Goal: Transaction & Acquisition: Purchase product/service

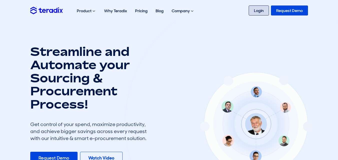
click at [262, 12] on link "Login" at bounding box center [259, 11] width 20 height 10
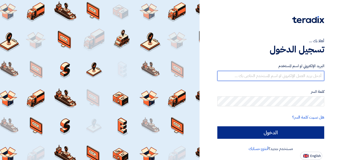
type input "[EMAIL_ADDRESS][DOMAIN_NAME]"
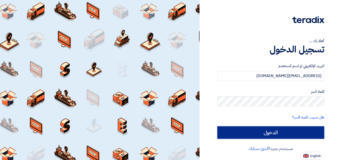
click at [276, 132] on input "الدخول" at bounding box center [270, 133] width 107 height 13
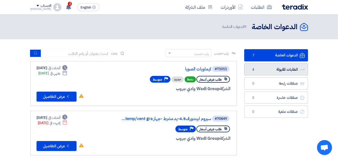
click at [267, 72] on link "الطلبات المقبولة الطلبات المقبولة 4" at bounding box center [276, 70] width 64 height 12
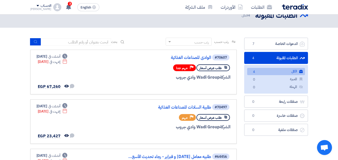
scroll to position [8, 0]
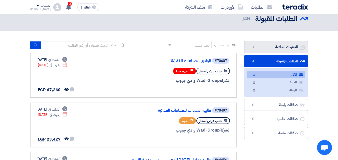
click at [284, 42] on link "الدعوات الخاصة الدعوات الخاصة 7" at bounding box center [276, 47] width 64 height 12
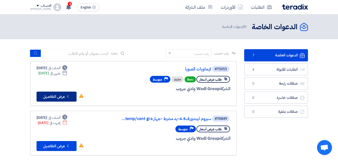
click at [71, 97] on button "Check details عرض التفاصيل" at bounding box center [57, 97] width 40 height 10
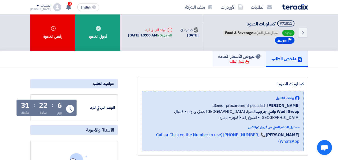
click at [241, 59] on h5 "عروض الأسعار المقدمة" at bounding box center [239, 57] width 42 height 6
click at [240, 61] on div "قبول الطلب" at bounding box center [240, 61] width 20 height 5
click at [267, 41] on div "#71011 كيماويات الصويا جديد مجال عمل الشركة: Food & Beverage Priority متوسط" at bounding box center [259, 33] width 74 height 24
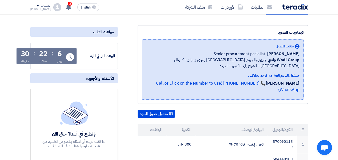
scroll to position [50, 0]
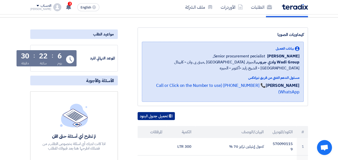
click at [170, 114] on use at bounding box center [171, 116] width 4 height 4
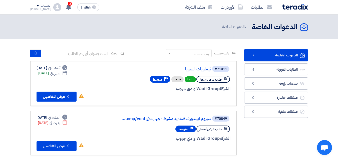
click at [213, 76] on div "طلب عرض أسعار" at bounding box center [213, 79] width 34 height 7
click at [68, 3] on span "3" at bounding box center [70, 4] width 4 height 4
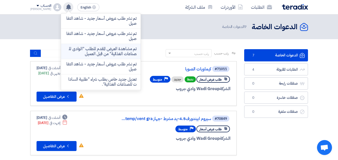
click at [103, 58] on li "تم مشاهدة العرض المقدم للطلب "الوادى للصناعات الغذائية" من قبل العميل" at bounding box center [101, 51] width 80 height 15
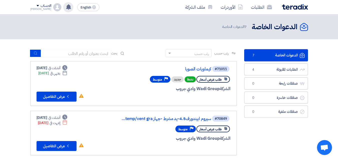
click at [214, 82] on span "طلب عرض أسعار" at bounding box center [211, 79] width 22 height 5
click at [55, 98] on button "Check details عرض التفاصيل" at bounding box center [57, 97] width 40 height 10
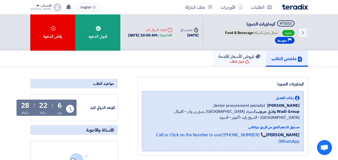
click at [246, 56] on h5 "عروض الأسعار المقدمة" at bounding box center [239, 57] width 42 height 6
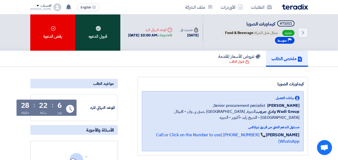
click at [111, 33] on div "قبول الدعوه" at bounding box center [97, 33] width 45 height 36
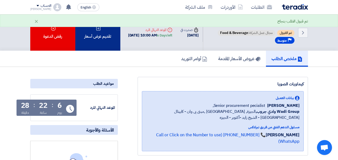
click at [110, 43] on div "تقديم عرض أسعار" at bounding box center [97, 33] width 45 height 36
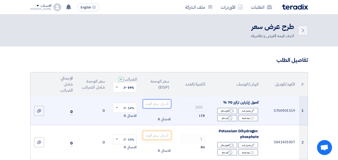
click at [163, 106] on input "number" at bounding box center [157, 104] width 28 height 9
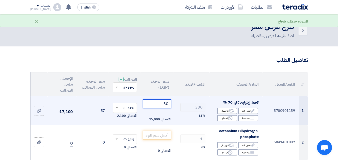
type input "50"
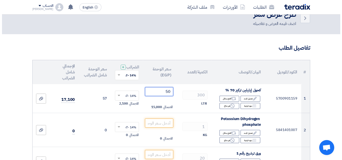
scroll to position [15, 0]
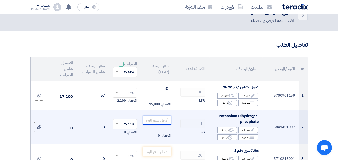
click at [156, 124] on input "number" at bounding box center [157, 120] width 28 height 9
type input "1000"
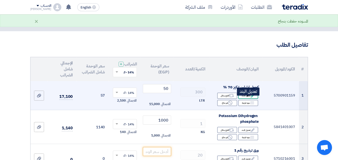
click at [246, 99] on div "Edit تعديل البند" at bounding box center [248, 96] width 20 height 6
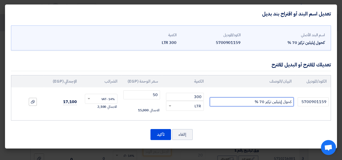
click at [241, 103] on input "كحول إيثيلين تركيز 70 %" at bounding box center [252, 102] width 84 height 9
type input "كحول إيثيلين تركيز 70 % محلي"
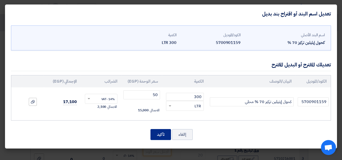
click at [160, 135] on button "تأكيد" at bounding box center [160, 134] width 21 height 11
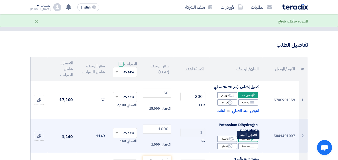
click at [244, 142] on div "Edit تعديل البند" at bounding box center [248, 139] width 20 height 6
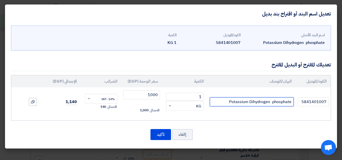
click at [292, 102] on input "Potassium Dihydrogen phosphate" at bounding box center [252, 102] width 84 height 9
click at [291, 101] on input "Potassium Dihydrogen phosphate" at bounding box center [252, 102] width 84 height 9
click at [289, 102] on input "Potassium Dihydrogen phosphate" at bounding box center [252, 102] width 84 height 9
click at [285, 103] on input "Potassium Dihydrogen phosphate" at bounding box center [252, 102] width 84 height 9
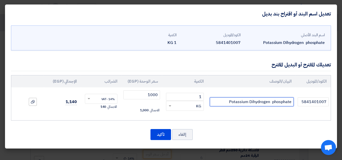
click at [285, 103] on input "Potassium Dihydrogen phosphate" at bounding box center [252, 102] width 84 height 9
type input "Potassium Dihydrogen phosphate brand chemlab"
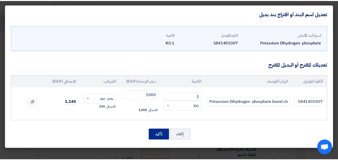
scroll to position [0, 0]
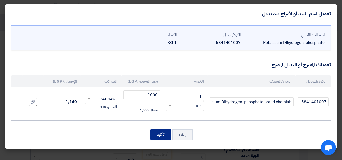
click at [167, 132] on button "تأكيد" at bounding box center [160, 134] width 21 height 11
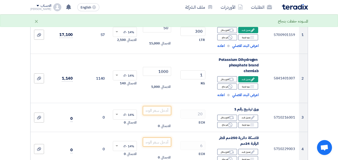
scroll to position [84, 0]
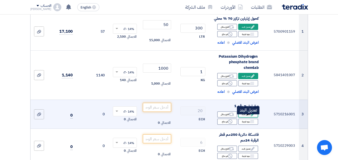
click at [242, 118] on div "Edit تعديل البند" at bounding box center [248, 115] width 20 height 6
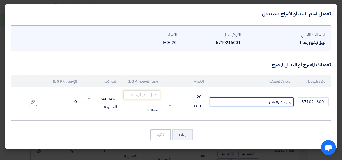
click at [255, 100] on input "ورق ترشيح رقم 1" at bounding box center [252, 102] width 84 height 9
type input "ورق ترشيح رقم 1"
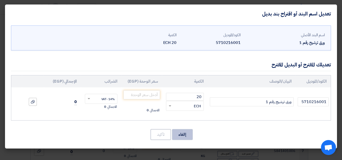
click at [184, 138] on button "إالغاء" at bounding box center [182, 134] width 21 height 11
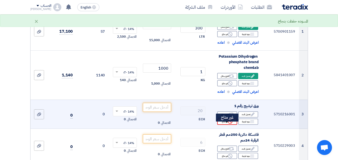
click at [222, 125] on div "Reject غير متاح" at bounding box center [227, 122] width 20 height 6
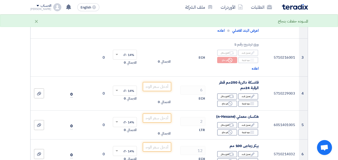
scroll to position [148, 0]
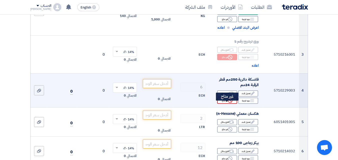
click at [235, 103] on div "Reject غير متاح" at bounding box center [227, 101] width 20 height 6
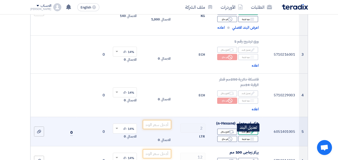
click at [243, 135] on div "Edit تعديل البند" at bounding box center [248, 132] width 20 height 6
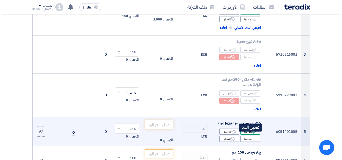
scroll to position [110, 0]
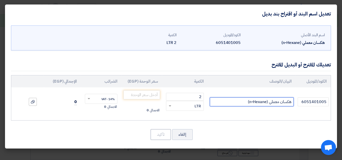
click at [239, 99] on input "هكسان معملي (n-Hexane)" at bounding box center [252, 102] width 84 height 9
type input "هكسان معملي (n-Hexane) براند فيشر الماني"
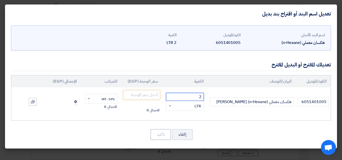
click at [201, 97] on input "2" at bounding box center [185, 97] width 38 height 8
type input "2.5"
click at [149, 95] on input "number" at bounding box center [141, 95] width 37 height 9
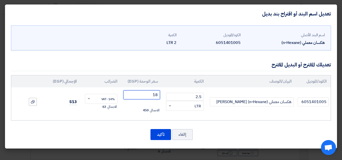
type input "1"
type input "800"
click at [159, 134] on button "تأكيد" at bounding box center [160, 134] width 21 height 11
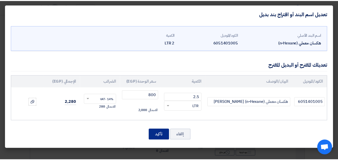
scroll to position [198, 0]
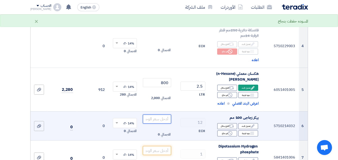
click at [157, 122] on input "number" at bounding box center [157, 119] width 28 height 9
type input "40"
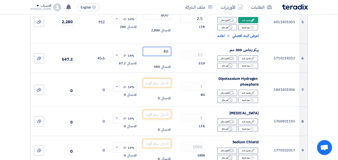
scroll to position [259, 0]
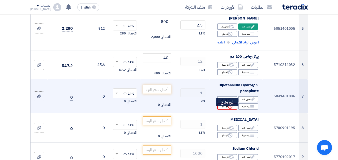
click at [225, 110] on div "Reject غير متاح" at bounding box center [227, 107] width 20 height 6
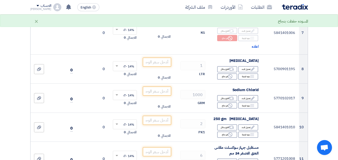
scroll to position [329, 0]
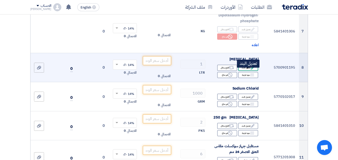
click at [247, 71] on div "Edit تعديل البند" at bounding box center [248, 68] width 20 height 6
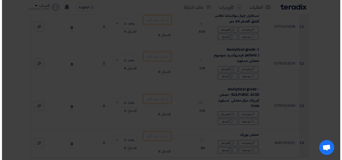
scroll to position [198, 0]
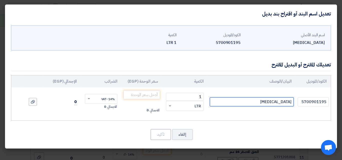
click at [261, 104] on input "chloroform" at bounding box center [252, 102] width 84 height 9
click at [278, 102] on input "chloroform branf fisher" at bounding box center [252, 102] width 84 height 9
type input "chloroform brand fisher"
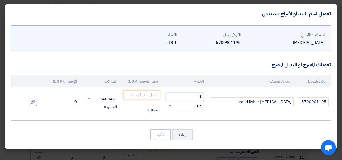
click at [200, 97] on input "1" at bounding box center [185, 97] width 38 height 8
click at [200, 96] on input "1" at bounding box center [185, 97] width 38 height 8
click at [201, 96] on input "1" at bounding box center [185, 97] width 38 height 8
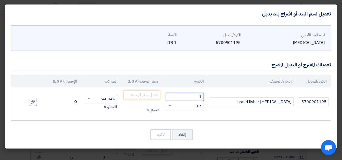
click at [201, 96] on input "1" at bounding box center [185, 97] width 38 height 8
type input "2.5"
click at [151, 97] on input "number" at bounding box center [141, 95] width 37 height 9
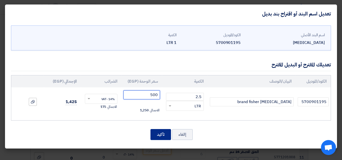
type input "500"
click at [158, 132] on button "تأكيد" at bounding box center [160, 134] width 21 height 11
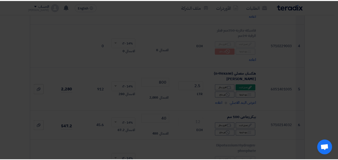
scroll to position [329, 0]
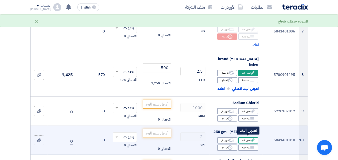
click at [246, 138] on div "Edit تعديل البند" at bounding box center [248, 141] width 20 height 6
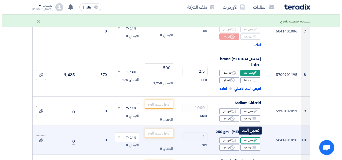
scroll to position [198, 0]
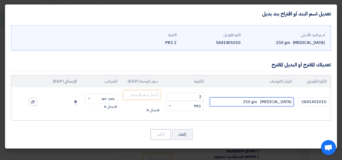
drag, startPoint x: 277, startPoint y: 102, endPoint x: 291, endPoint y: 101, distance: 13.5
click at [291, 101] on input "Potassium iodide 250 gm" at bounding box center [252, 102] width 84 height 9
drag, startPoint x: 283, startPoint y: 102, endPoint x: 288, endPoint y: 100, distance: 5.7
click at [288, 100] on input "Potassium iodide 1 kg brand carlerba" at bounding box center [252, 102] width 84 height 9
click at [283, 101] on input "Potassium iodide 1 kg brand carlerba" at bounding box center [252, 102] width 84 height 9
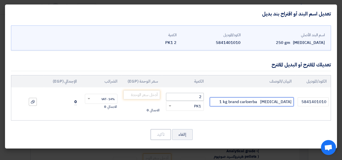
type input "Potassium iodide 1 kg brand carloerba"
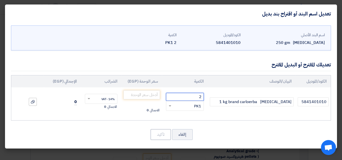
click at [201, 97] on input "2" at bounding box center [185, 97] width 38 height 8
type input "1"
click at [151, 93] on input "number" at bounding box center [141, 95] width 37 height 9
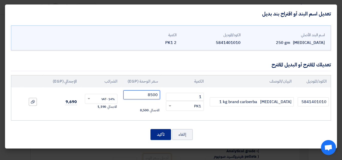
type input "8500"
click at [162, 136] on button "تأكيد" at bounding box center [160, 134] width 21 height 11
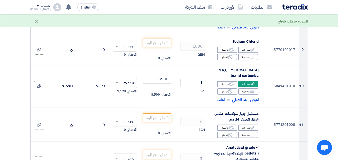
scroll to position [392, 0]
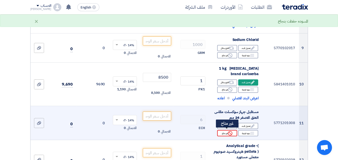
click at [230, 131] on icon "Reject" at bounding box center [230, 133] width 5 height 5
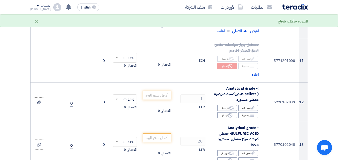
scroll to position [461, 0]
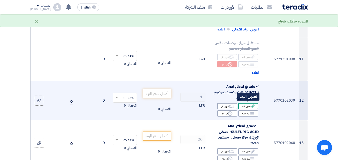
click at [248, 103] on div "Edit تعديل البند" at bounding box center [248, 106] width 20 height 6
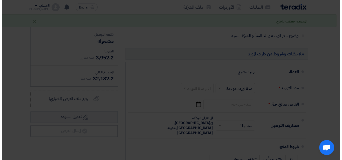
scroll to position [292, 0]
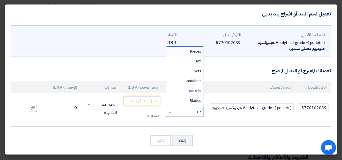
click at [170, 110] on span at bounding box center [169, 112] width 6 height 6
click at [183, 66] on div "Kilogram" at bounding box center [184, 66] width 37 height 10
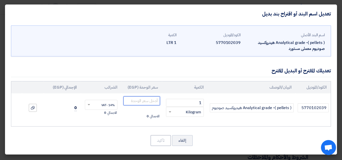
click at [151, 99] on input "number" at bounding box center [141, 101] width 37 height 9
type input "1200"
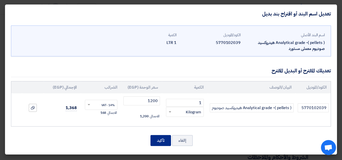
click at [161, 141] on button "تأكيد" at bounding box center [160, 140] width 21 height 11
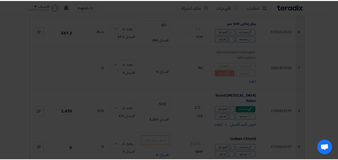
scroll to position [505, 0]
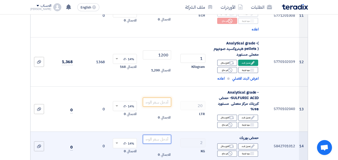
click at [164, 138] on input "number" at bounding box center [157, 139] width 28 height 9
type input "1400"
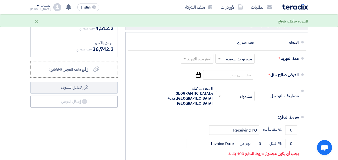
scroll to position [720, 0]
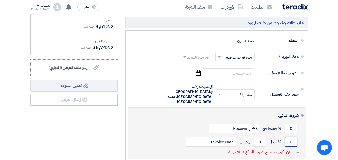
drag, startPoint x: 291, startPoint y: 130, endPoint x: 294, endPoint y: 129, distance: 3.4
click at [294, 137] on input "0" at bounding box center [291, 142] width 12 height 10
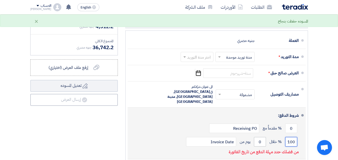
type input "100"
click at [259, 137] on input "0" at bounding box center [260, 142] width 12 height 10
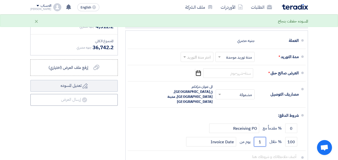
scroll to position [719, 0]
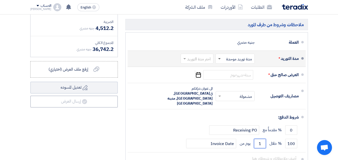
type input "1"
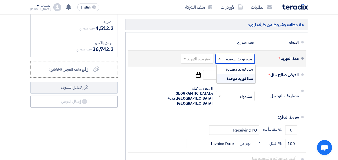
click at [219, 58] on span at bounding box center [219, 58] width 3 height 1
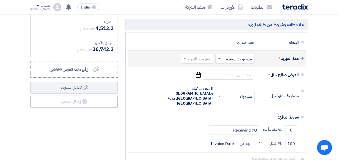
click at [219, 58] on span at bounding box center [219, 59] width 3 height 2
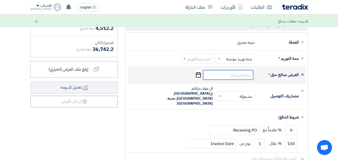
click at [211, 71] on input at bounding box center [228, 75] width 50 height 10
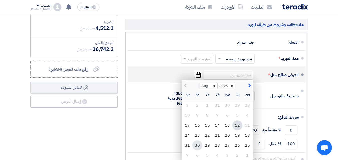
click at [198, 145] on div "30" at bounding box center [197, 146] width 10 height 10
type input "8/30/2025"
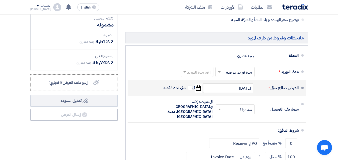
scroll to position [707, 0]
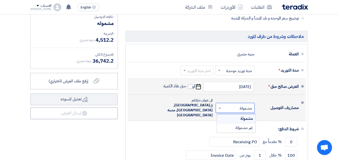
click at [220, 106] on span at bounding box center [219, 108] width 6 height 5
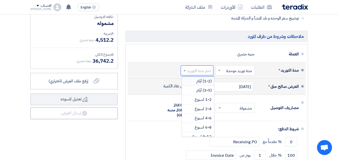
click at [186, 71] on span at bounding box center [184, 70] width 6 height 5
click at [191, 88] on div "(3-5) أيام" at bounding box center [198, 90] width 32 height 9
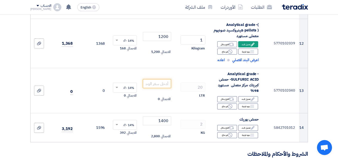
scroll to position [525, 0]
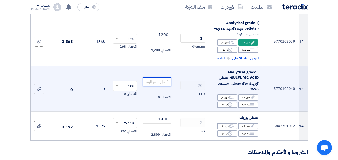
click at [161, 80] on input "number" at bounding box center [157, 82] width 28 height 9
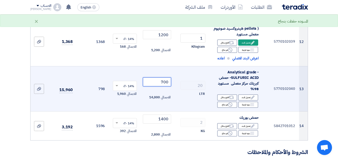
type input "700"
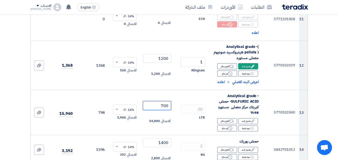
scroll to position [500, 0]
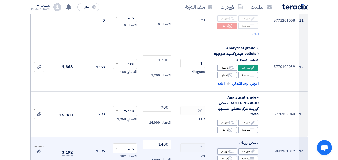
click at [218, 143] on div "حمض بوريك" at bounding box center [236, 143] width 45 height 6
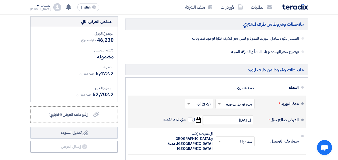
scroll to position [675, 0]
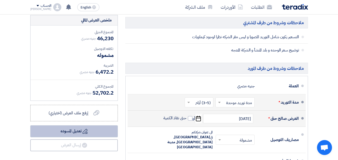
click at [90, 130] on button "Draft تعديل المسوده" at bounding box center [74, 132] width 88 height 12
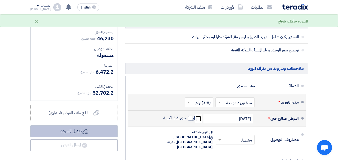
click at [86, 130] on icon "Draft" at bounding box center [85, 131] width 5 height 5
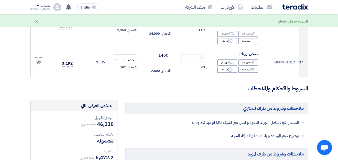
scroll to position [591, 0]
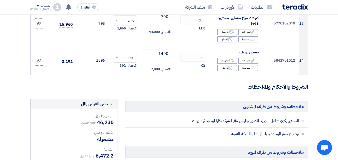
click at [302, 133] on span at bounding box center [303, 134] width 3 height 3
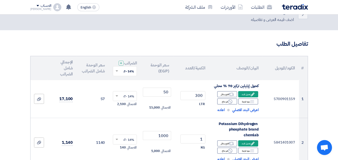
scroll to position [0, 0]
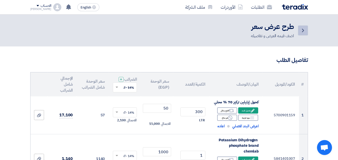
click at [301, 30] on icon "Back" at bounding box center [303, 31] width 6 height 6
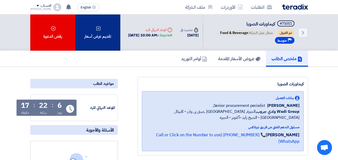
click at [97, 31] on icon at bounding box center [98, 28] width 5 height 5
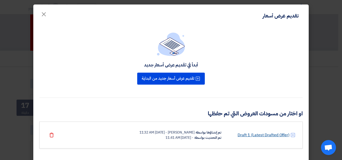
click at [258, 135] on link "Draft 1 (Latest Drafted Offer)" at bounding box center [264, 135] width 52 height 6
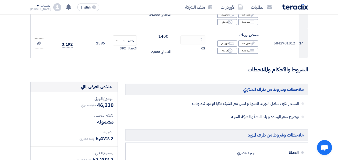
scroll to position [607, 0]
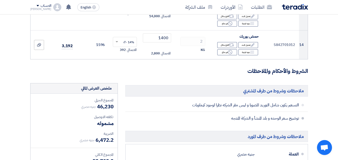
click at [303, 117] on span at bounding box center [303, 118] width 3 height 3
click at [302, 101] on li "التسعير يكون شامل التوريد للصويا و ليس مقر الشركه نظرا لوجود كيماويات" at bounding box center [216, 105] width 183 height 13
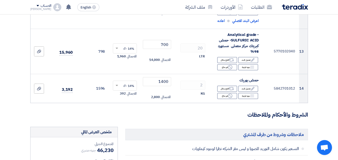
scroll to position [561, 0]
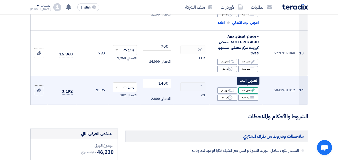
click at [243, 90] on div "Edit تعديل البند" at bounding box center [248, 91] width 20 height 6
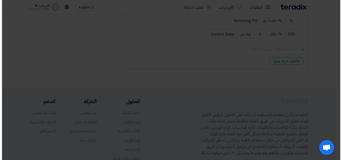
scroll to position [348, 0]
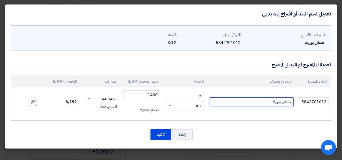
click at [254, 101] on input "حمض بوريك" at bounding box center [252, 102] width 84 height 9
type input "حمض بوريك براند فيشر الماني"
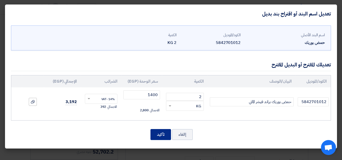
click at [160, 132] on button "تأكيد" at bounding box center [160, 134] width 21 height 11
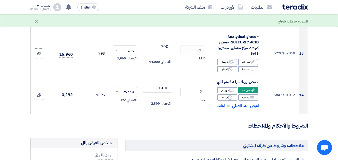
scroll to position [557, 0]
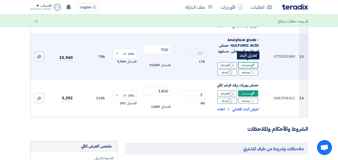
click at [243, 65] on div "Edit تعديل البند" at bounding box center [248, 65] width 20 height 6
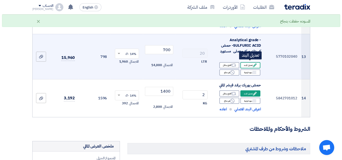
scroll to position [345, 0]
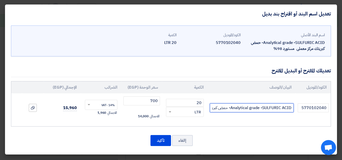
click at [215, 112] on input "Analytical grade -SULFURIC ACID- حمض كبريتك مركز معملى مستورد 98%" at bounding box center [252, 108] width 84 height 9
click at [212, 110] on input "Analytical grade -SULFURIC ACID- حمض كبريتك مركز معملى مستورد 98%" at bounding box center [252, 108] width 84 height 9
click at [292, 108] on input "Analytical grade -SULFURIC ACID- حمض كبريتك مركز معملى مستورد 98%" at bounding box center [252, 108] width 84 height 9
drag, startPoint x: 212, startPoint y: 109, endPoint x: 231, endPoint y: 111, distance: 19.1
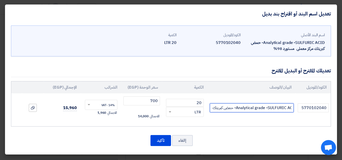
click at [231, 111] on input "Analytical grade -SULFURIC ACID- حمض كبريتك مركز معملى مستورد 98%" at bounding box center [252, 108] width 84 height 9
click at [218, 108] on input "Analytical grade -SULFURIC ACID- حمض كبريتك مركز معملى مستورد 98%" at bounding box center [252, 108] width 84 height 9
drag, startPoint x: 211, startPoint y: 108, endPoint x: 230, endPoint y: 109, distance: 18.3
click at [230, 109] on input "Analytical grade -SULFURIC ACID- حمض كبريتك مركز معملى مستورد 98%" at bounding box center [252, 108] width 84 height 9
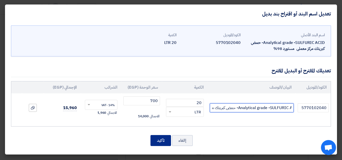
type input "Analytical grade -SULFURIC ACID- حمض كبريتك مركز معملى مستورد 98%"
click at [170, 139] on button "تأكيد" at bounding box center [160, 140] width 21 height 11
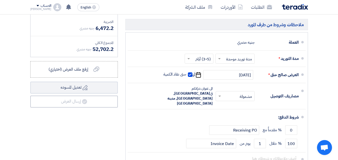
scroll to position [746, 0]
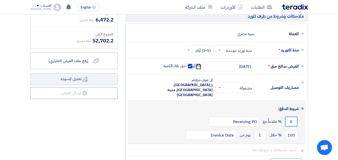
drag, startPoint x: 290, startPoint y: 110, endPoint x: 294, endPoint y: 110, distance: 3.5
click at [294, 117] on input "0" at bounding box center [291, 122] width 12 height 10
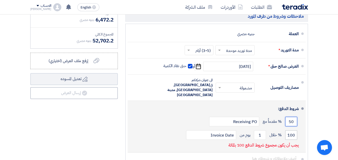
type input "50"
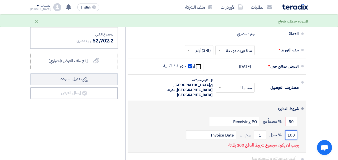
click at [292, 131] on input "100" at bounding box center [291, 136] width 12 height 10
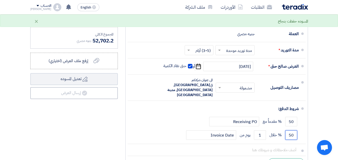
type input "50"
click at [30, 73] on button "Draft تعديل المسوده" at bounding box center [74, 79] width 88 height 12
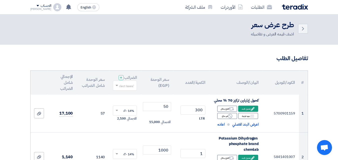
scroll to position [0, 0]
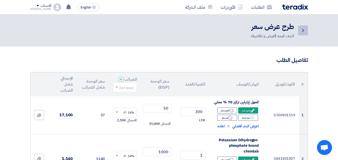
click at [300, 31] on link "Back" at bounding box center [303, 31] width 10 height 10
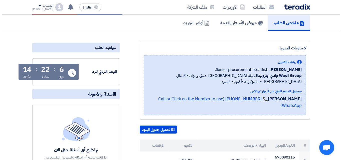
scroll to position [2, 0]
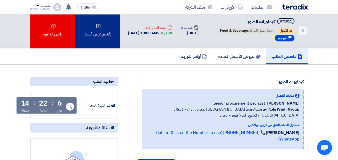
click at [99, 41] on div "تقديم عرض أسعار" at bounding box center [97, 30] width 45 height 36
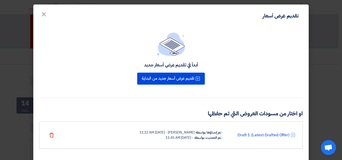
click at [181, 138] on div "- 12 Aug 2025, 11:45 AM" at bounding box center [179, 137] width 28 height 5
click at [295, 134] on icon at bounding box center [292, 135] width 5 height 5
click at [294, 136] on icon at bounding box center [292, 135] width 5 height 5
click at [243, 136] on link "Draft 1 (Latest Drafted Offer)" at bounding box center [264, 135] width 52 height 6
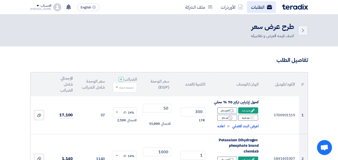
click at [252, 10] on link "الطلبات" at bounding box center [261, 7] width 29 height 12
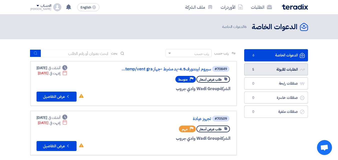
click at [270, 65] on link "الطلبات المقبولة الطلبات المقبولة 5" at bounding box center [276, 70] width 64 height 12
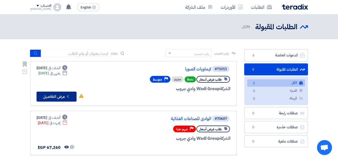
click at [65, 95] on button "Check details عرض التفاصيل" at bounding box center [57, 97] width 40 height 10
click at [68, 71] on div "Deadline ينتهي في Aug 19, 2025" at bounding box center [52, 73] width 29 height 5
click at [71, 95] on button "Check details عرض التفاصيل" at bounding box center [57, 97] width 40 height 10
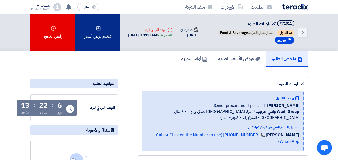
click at [101, 31] on icon at bounding box center [98, 28] width 5 height 5
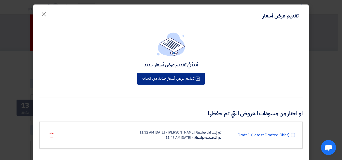
click at [154, 76] on button "تقديم عرض أسعار جديد من البداية" at bounding box center [171, 79] width 68 height 12
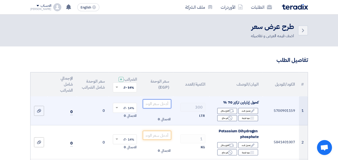
click at [154, 109] on input "number" at bounding box center [157, 104] width 28 height 9
type input "50"
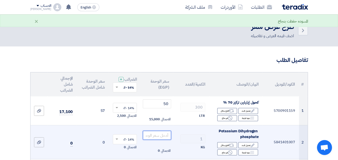
click at [164, 140] on input "number" at bounding box center [157, 135] width 28 height 9
type input "1000"
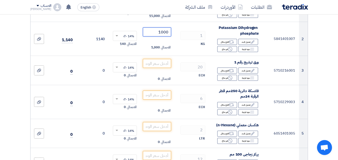
scroll to position [102, 0]
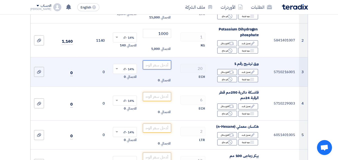
click at [160, 70] on input "number" at bounding box center [157, 65] width 28 height 9
type input "5"
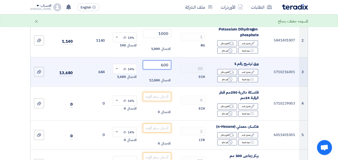
type input "600"
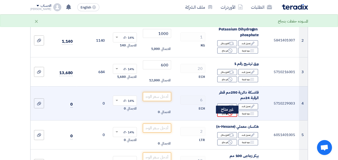
click at [226, 117] on div "Reject غير متاح" at bounding box center [227, 114] width 20 height 6
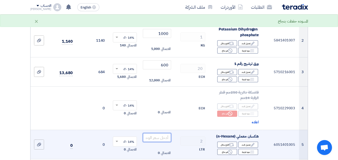
click at [163, 141] on input "number" at bounding box center [157, 137] width 28 height 9
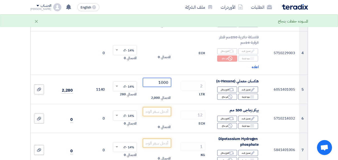
scroll to position [162, 0]
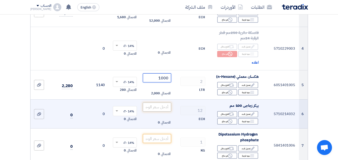
type input "1000"
click at [163, 111] on input "number" at bounding box center [157, 107] width 28 height 9
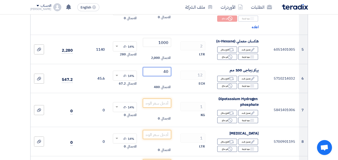
scroll to position [204, 0]
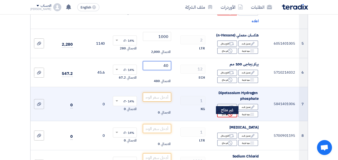
type input "40"
click at [230, 117] on icon "Reject" at bounding box center [230, 114] width 5 height 5
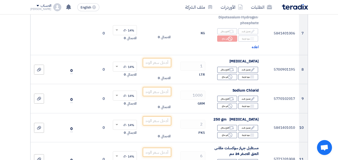
scroll to position [281, 0]
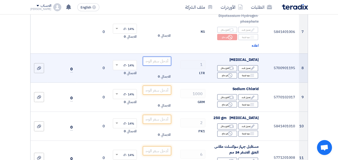
click at [159, 66] on input "number" at bounding box center [157, 61] width 28 height 9
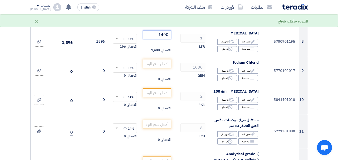
scroll to position [309, 0]
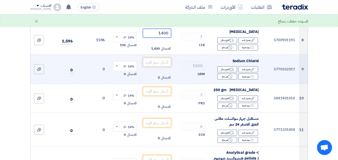
type input "1400"
click at [163, 66] on input "number" at bounding box center [157, 62] width 28 height 9
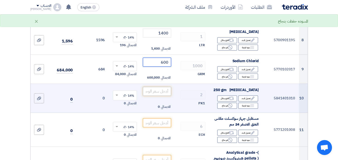
type input "600"
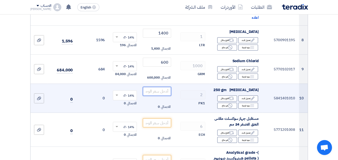
click at [160, 95] on input "number" at bounding box center [157, 91] width 28 height 9
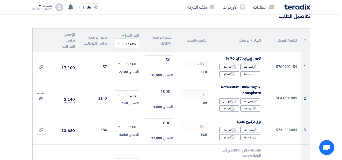
scroll to position [46, 0]
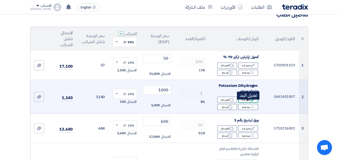
click at [244, 103] on div "Edit تعديل البند" at bounding box center [248, 100] width 20 height 6
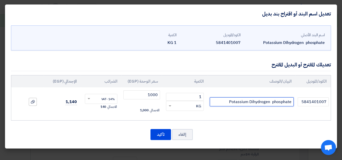
click at [284, 103] on input "Potassium Dihydrogen phosphate" at bounding box center [252, 102] width 84 height 9
type input "Potassium Dihydrogen phosphate brand chemlab"
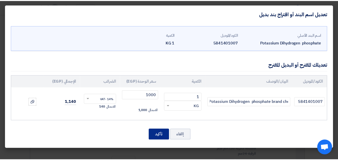
scroll to position [0, 0]
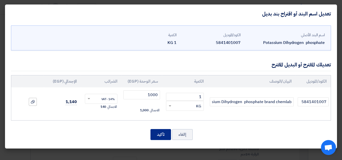
click at [160, 136] on button "تأكيد" at bounding box center [160, 134] width 21 height 11
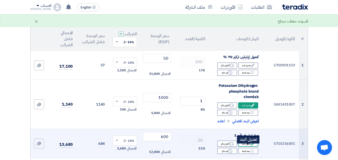
click at [253, 146] on use at bounding box center [253, 144] width 4 height 4
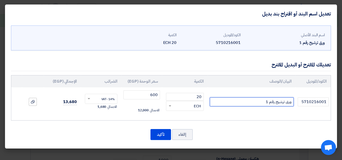
click at [257, 99] on input "ورق ترشيح رقم 1" at bounding box center [252, 102] width 84 height 9
type input "ورق ترشيح رقم 1 مقاس 18 سم"
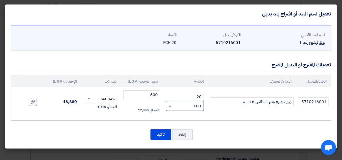
click at [170, 104] on span at bounding box center [169, 106] width 6 height 6
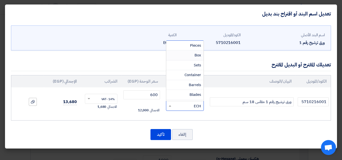
click at [184, 56] on div "Box" at bounding box center [184, 56] width 37 height 10
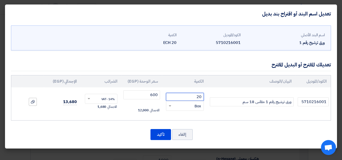
click at [196, 96] on input "20" at bounding box center [185, 97] width 38 height 8
type input "2"
type input "1"
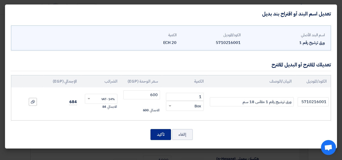
click at [170, 134] on button "تأكيد" at bounding box center [160, 134] width 21 height 11
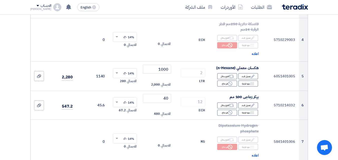
scroll to position [202, 0]
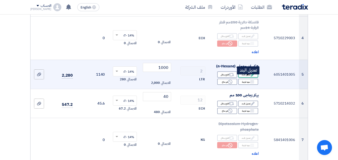
click at [246, 78] on div "Edit تعديل البند" at bounding box center [248, 75] width 20 height 6
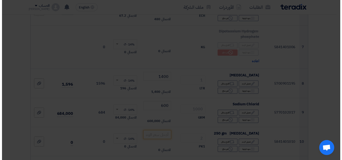
scroll to position [153, 0]
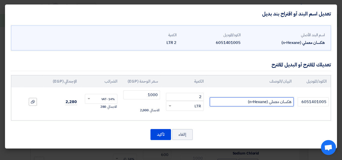
click at [243, 102] on input "هكسان معملي (n-Hexane)" at bounding box center [252, 102] width 84 height 9
type input "هكسان معملي (n-Hexane) ماركة فيشر الماني"
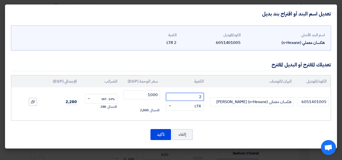
click at [200, 98] on input "2" at bounding box center [185, 97] width 38 height 8
click at [200, 97] on input "2" at bounding box center [185, 97] width 38 height 8
click at [202, 97] on input "2" at bounding box center [185, 97] width 38 height 8
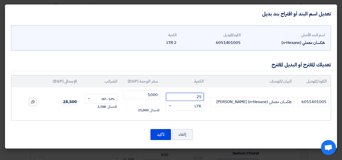
click at [199, 97] on input "25" at bounding box center [185, 97] width 38 height 8
type input "2.5"
click at [154, 93] on input "1000" at bounding box center [141, 95] width 37 height 9
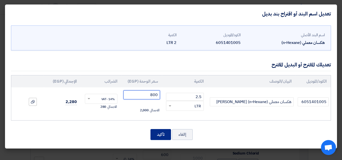
type input "800"
click at [157, 135] on button "تأكيد" at bounding box center [160, 134] width 21 height 11
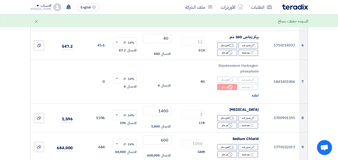
scroll to position [282, 0]
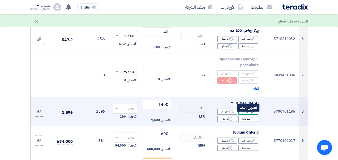
click at [247, 115] on div "Edit تعديل البند" at bounding box center [248, 112] width 20 height 6
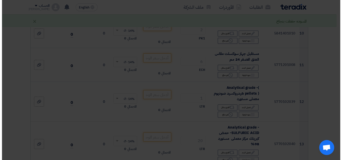
scroll to position [188, 0]
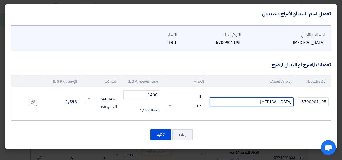
click at [248, 103] on input "chloroform" at bounding box center [252, 102] width 84 height 9
type input "chloroform brand fisher"
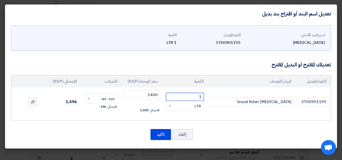
click at [200, 97] on input "1" at bounding box center [185, 97] width 38 height 8
click at [201, 97] on input "1" at bounding box center [185, 97] width 38 height 8
type input "2.5"
click at [153, 93] on input "1400" at bounding box center [141, 95] width 37 height 9
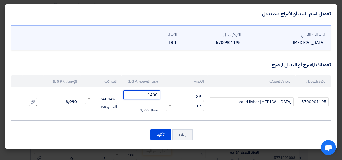
click at [153, 93] on input "1400" at bounding box center [141, 95] width 37 height 9
type input "700"
click at [166, 135] on button "تأكيد" at bounding box center [160, 134] width 21 height 11
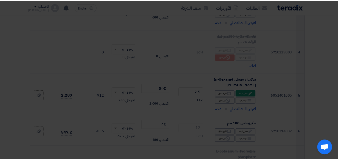
scroll to position [325, 0]
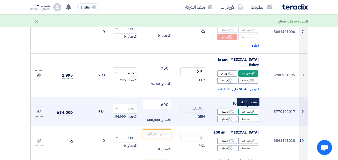
click at [251, 111] on icon "Edit" at bounding box center [253, 112] width 5 height 5
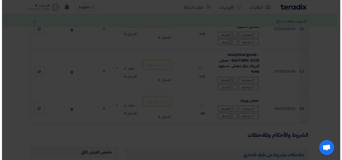
scroll to position [188, 0]
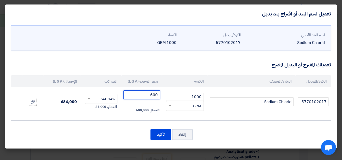
click at [153, 95] on input "600" at bounding box center [141, 95] width 37 height 9
type input "0.5"
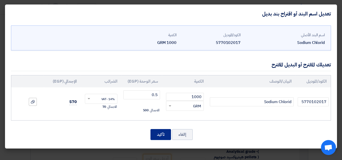
drag, startPoint x: 150, startPoint y: 73, endPoint x: 163, endPoint y: 129, distance: 57.9
click at [163, 129] on div "اسم البند الأصلي Sodium Chlorid الكود/الموديل 5770102017 الكمية 1000 GRM" at bounding box center [171, 86] width 332 height 126
click at [163, 135] on button "تأكيد" at bounding box center [160, 134] width 21 height 11
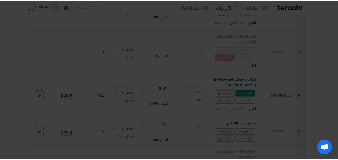
scroll to position [325, 0]
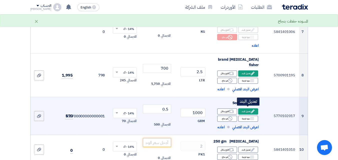
click at [243, 112] on div "Edit تعديل البند" at bounding box center [248, 112] width 20 height 6
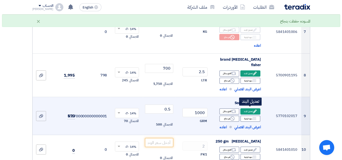
scroll to position [188, 0]
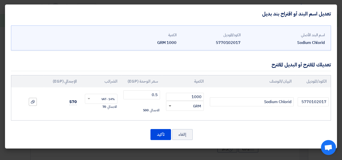
click at [170, 107] on span at bounding box center [169, 106] width 6 height 6
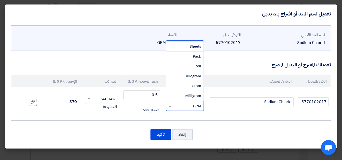
scroll to position [72, 0]
click at [186, 74] on span "Kilogram" at bounding box center [193, 73] width 15 height 6
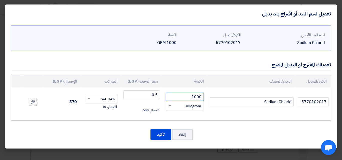
drag, startPoint x: 189, startPoint y: 98, endPoint x: 208, endPoint y: 96, distance: 19.7
click at [208, 96] on tr "5770102017 Sodium Chlorid 1000 RFQ_STEP1.ITEMS.2.TYPE_PLACEHOLDER × Kilogram" at bounding box center [170, 102] width 319 height 29
type input "1"
drag, startPoint x: 151, startPoint y: 96, endPoint x: 162, endPoint y: 96, distance: 10.3
click at [162, 96] on td "0.5 الاجمالي 0.5" at bounding box center [141, 102] width 41 height 29
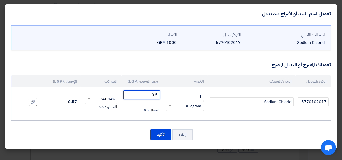
type input "6"
type input "500"
click at [158, 134] on button "تأكيد" at bounding box center [160, 134] width 21 height 11
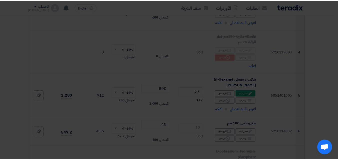
scroll to position [325, 0]
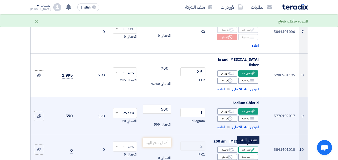
click at [250, 149] on div "Edit تعديل البند" at bounding box center [248, 150] width 20 height 6
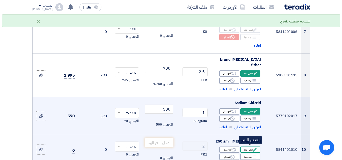
scroll to position [188, 0]
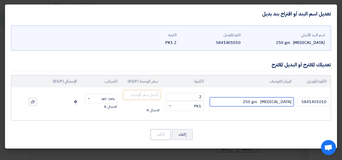
click at [280, 103] on input "Potassium iodide 250 gm" at bounding box center [252, 102] width 84 height 9
click at [286, 101] on input "Potassium iodide 1gm" at bounding box center [252, 102] width 84 height 9
type input "Potassium iodide 1 kg brand carloerba"
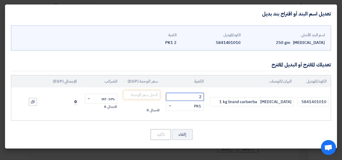
click at [200, 97] on input "2" at bounding box center [185, 97] width 38 height 8
click at [202, 96] on input "2" at bounding box center [185, 97] width 38 height 8
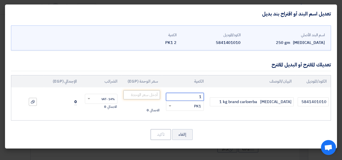
type input "1"
click at [155, 95] on input "number" at bounding box center [141, 95] width 37 height 9
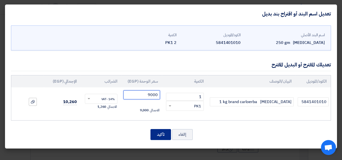
type input "9000"
click at [164, 136] on button "تأكيد" at bounding box center [160, 134] width 21 height 11
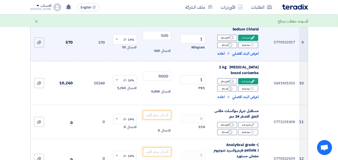
scroll to position [401, 0]
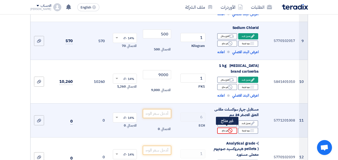
click at [224, 130] on div "Reject غير متاح" at bounding box center [227, 131] width 20 height 6
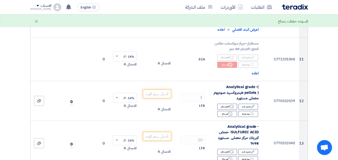
scroll to position [470, 0]
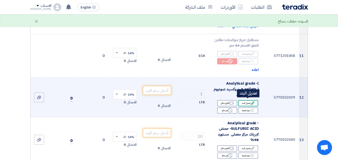
click at [247, 102] on div "Edit تعديل البند" at bounding box center [248, 103] width 20 height 6
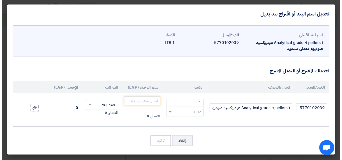
scroll to position [257, 0]
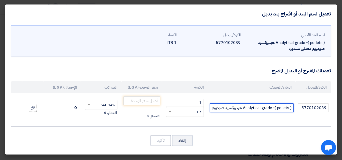
click at [277, 108] on input "Analytical grade -( pellets ) هيدروكسيد صوديوم معملى مستورد" at bounding box center [252, 108] width 84 height 9
type input "Analytical grade -( brand fisher pellets ) هيدروكسيد صوديوم معملى مستورد"
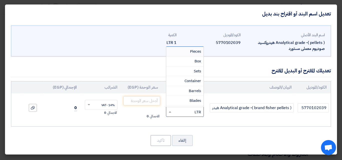
click at [171, 113] on span at bounding box center [169, 112] width 6 height 6
click at [179, 95] on div "Kilogram" at bounding box center [184, 98] width 37 height 10
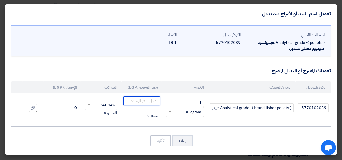
click at [148, 101] on input "number" at bounding box center [141, 101] width 37 height 9
type input "1200"
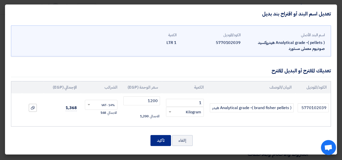
click at [165, 142] on button "تأكيد" at bounding box center [160, 140] width 21 height 11
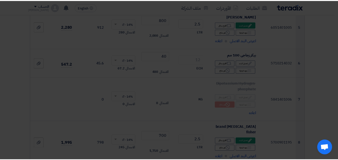
scroll to position [514, 0]
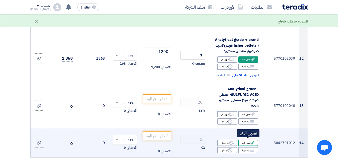
click at [245, 140] on div "Edit تعديل البند" at bounding box center [248, 143] width 20 height 6
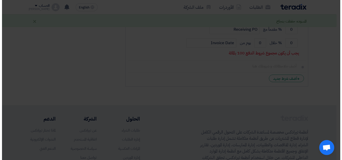
scroll to position [257, 0]
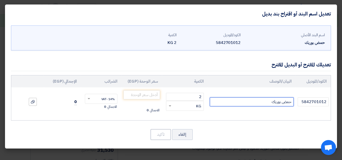
click at [258, 99] on input "حمض بوريك" at bounding box center [252, 102] width 84 height 9
type input "حمض بوريك براند فيشر"
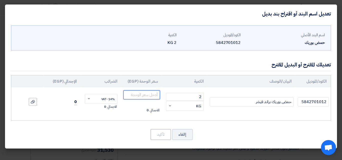
click at [152, 95] on input "number" at bounding box center [141, 95] width 37 height 9
type input "1400"
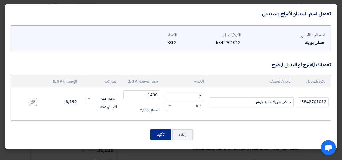
click at [163, 134] on button "تأكيد" at bounding box center [160, 134] width 21 height 11
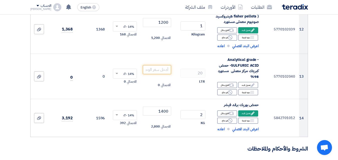
scroll to position [540, 0]
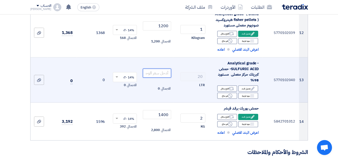
click at [159, 71] on input "number" at bounding box center [157, 73] width 28 height 9
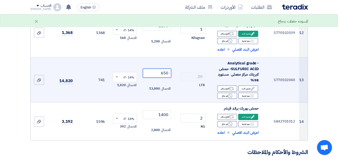
type input "650"
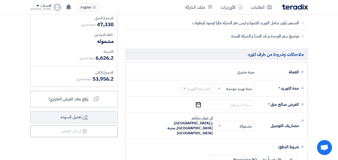
scroll to position [708, 0]
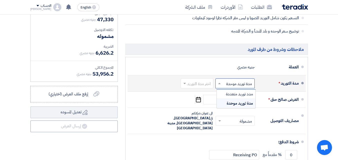
click at [218, 83] on span at bounding box center [219, 83] width 6 height 5
click at [185, 84] on span at bounding box center [184, 83] width 6 height 5
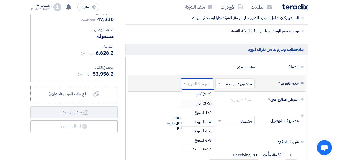
click at [195, 99] on div "(3-5) أيام" at bounding box center [198, 103] width 32 height 9
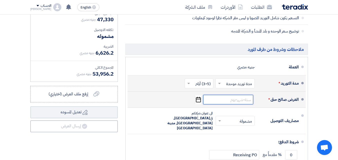
click at [209, 98] on input at bounding box center [228, 100] width 50 height 10
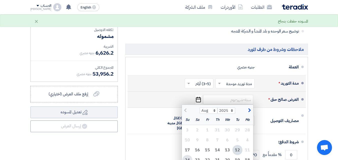
click at [188, 157] on div "24" at bounding box center [187, 160] width 10 height 10
type input "8/24/2025"
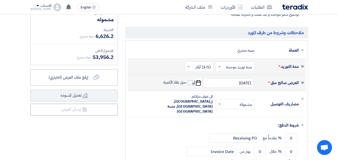
scroll to position [732, 0]
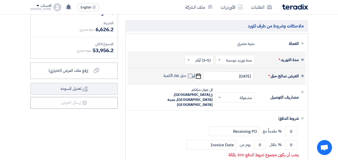
click at [190, 75] on span at bounding box center [190, 76] width 5 height 5
click at [186, 75] on input "حتى نفاذ الكمية" at bounding box center [174, 78] width 24 height 10
checkbox input "true"
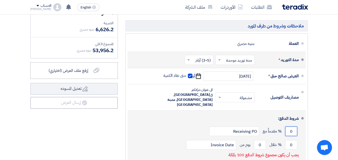
click at [291, 127] on input "0" at bounding box center [291, 132] width 12 height 10
click at [291, 140] on input "0" at bounding box center [291, 145] width 12 height 10
click at [291, 127] on input "0" at bounding box center [291, 132] width 12 height 10
click at [293, 127] on input "0" at bounding box center [291, 132] width 12 height 10
type input "50"
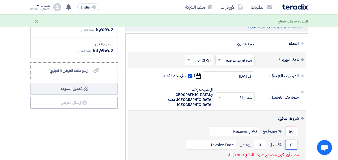
drag, startPoint x: 290, startPoint y: 135, endPoint x: 292, endPoint y: 134, distance: 2.9
click at [292, 140] on input "0" at bounding box center [291, 145] width 12 height 10
type input "50"
click at [261, 140] on input "0" at bounding box center [260, 145] width 12 height 10
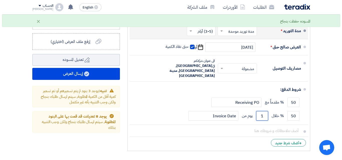
scroll to position [763, 0]
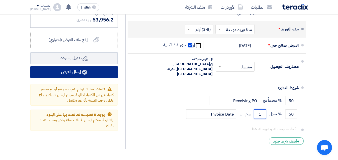
type input "1"
click at [78, 70] on button "إرسال العرض" at bounding box center [74, 72] width 88 height 12
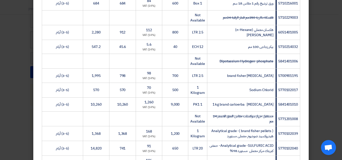
scroll to position [267, 0]
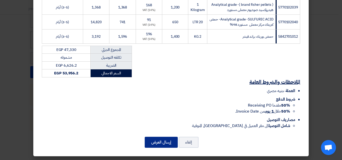
click at [157, 140] on button "إرسال العرض" at bounding box center [161, 142] width 33 height 11
